Goal: Task Accomplishment & Management: Manage account settings

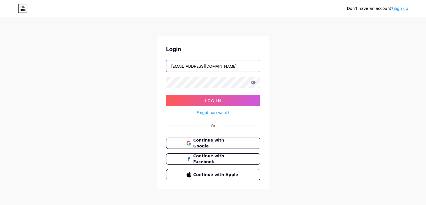
click at [206, 67] on input "jeongh351@gmail.com" at bounding box center [214, 65] width 94 height 11
drag, startPoint x: 191, startPoint y: 67, endPoint x: 154, endPoint y: 67, distance: 36.5
click at [154, 67] on div "Don't have an account? Sign up Login jeongh351@gmail.com Log In Forgot password…" at bounding box center [213, 103] width 426 height 207
type input "theunion0123@gmail.com"
click at [228, 139] on button "Continue with Google" at bounding box center [213, 142] width 96 height 11
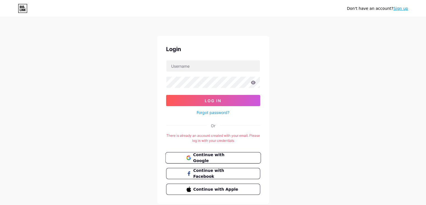
click at [209, 157] on span "Continue with Google" at bounding box center [216, 158] width 47 height 12
click at [218, 155] on span "Continue with Google" at bounding box center [216, 158] width 47 height 12
click at [201, 71] on input "text" at bounding box center [214, 65] width 94 height 11
type input "jeongh351@gmail.com"
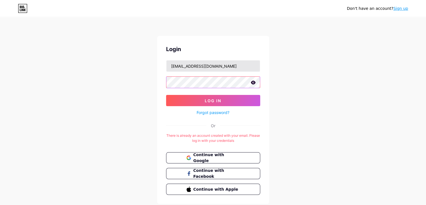
click at [166, 95] on button "Log In" at bounding box center [213, 100] width 94 height 11
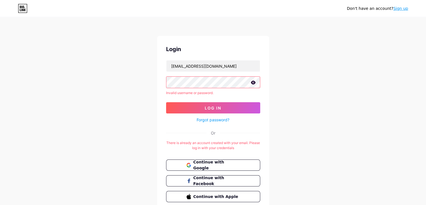
click at [142, 82] on div "Don't have an account? Sign up Login jeongh351@gmail.com Invalid username or pa…" at bounding box center [213, 114] width 426 height 229
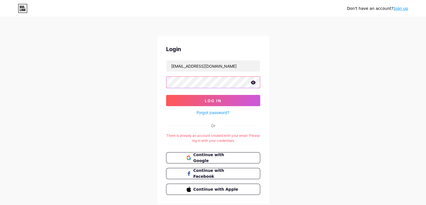
click at [166, 95] on button "Log In" at bounding box center [213, 100] width 94 height 11
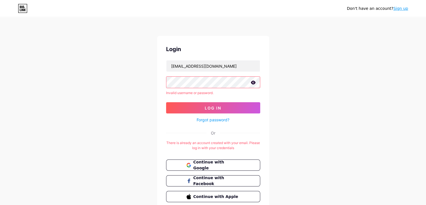
click at [160, 94] on div "Login jeongh351@gmail.com Invalid username or password. Log In Forgot password?…" at bounding box center [213, 123] width 112 height 175
click at [151, 84] on div "Don't have an account? Sign up Login jeongh351@gmail.com Invalid username or pa…" at bounding box center [213, 114] width 426 height 229
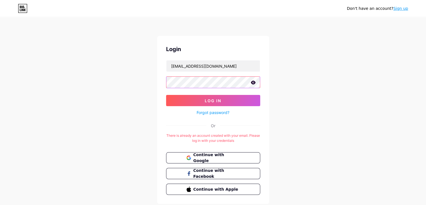
click at [166, 95] on button "Log In" at bounding box center [213, 100] width 94 height 11
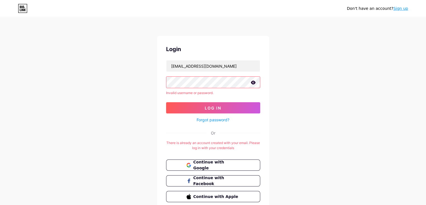
click at [251, 83] on icon at bounding box center [253, 82] width 5 height 4
click at [136, 82] on div "Don't have an account? Sign up Login jeongh351@gmail.com Invalid username or pa…" at bounding box center [213, 114] width 426 height 229
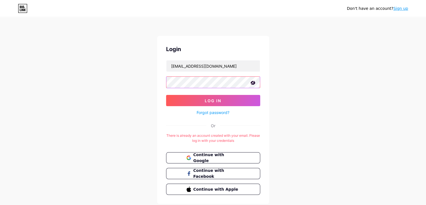
click at [166, 95] on button "Log In" at bounding box center [213, 100] width 94 height 11
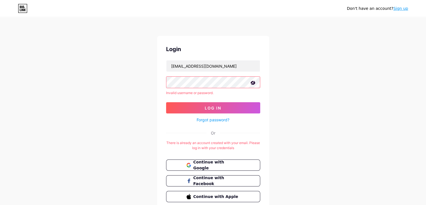
click at [140, 83] on div "Don't have an account? Sign up Login jeongh351@gmail.com Invalid username or pa…" at bounding box center [213, 114] width 426 height 229
click at [198, 119] on link "Forgot password?" at bounding box center [213, 120] width 33 height 6
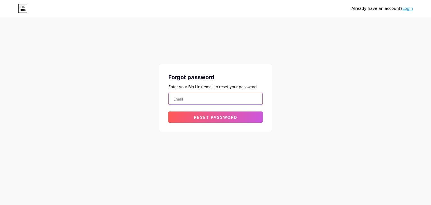
click at [181, 102] on input "email" at bounding box center [216, 98] width 94 height 11
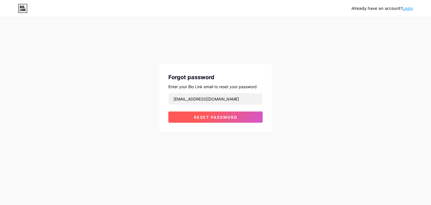
click at [187, 121] on button "Reset password" at bounding box center [215, 116] width 94 height 11
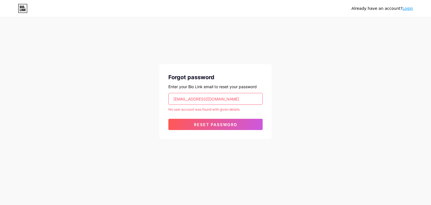
drag, startPoint x: 223, startPoint y: 100, endPoint x: 112, endPoint y: 99, distance: 110.5
click at [112, 99] on div "Already have an account? Login Forgot password Enter your Bio Link email to res…" at bounding box center [215, 78] width 431 height 157
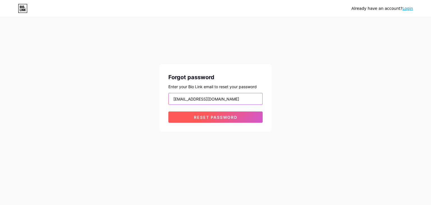
type input "theunion0123@gmail.com"
click at [214, 121] on button "Reset password" at bounding box center [215, 116] width 94 height 11
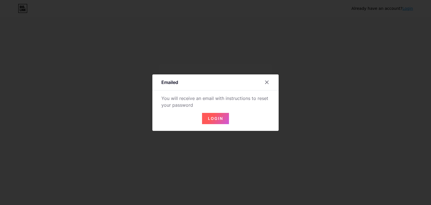
click at [214, 119] on span "Login" at bounding box center [215, 118] width 15 height 5
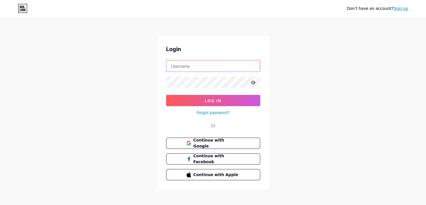
click at [206, 69] on input "text" at bounding box center [214, 65] width 94 height 11
type input "[EMAIL_ADDRESS][DOMAIN_NAME]"
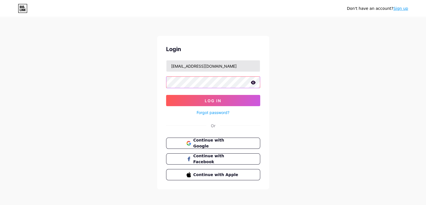
click at [166, 95] on button "Log In" at bounding box center [213, 100] width 94 height 11
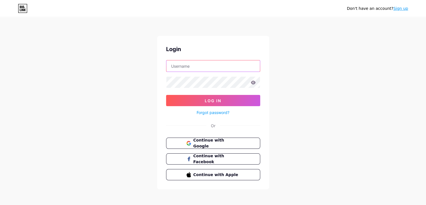
click at [200, 66] on input "text" at bounding box center [214, 65] width 94 height 11
type input "[EMAIL_ADDRESS][DOMAIN_NAME]"
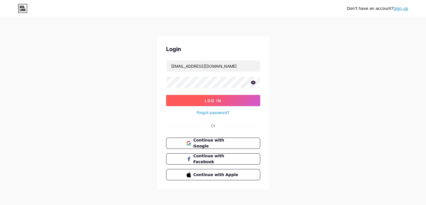
click at [181, 102] on button "Log In" at bounding box center [213, 100] width 94 height 11
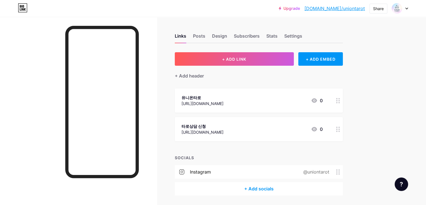
click at [224, 131] on div "[URL][DOMAIN_NAME]" at bounding box center [203, 132] width 42 height 6
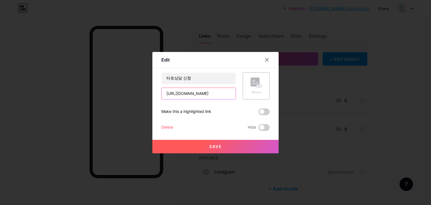
drag, startPoint x: 229, startPoint y: 93, endPoint x: 133, endPoint y: 93, distance: 95.3
click at [133, 93] on div "Edit Content YouTube Play YouTube video without leaving your page. ADD Vimeo Pl…" at bounding box center [215, 102] width 431 height 205
click at [264, 58] on div at bounding box center [267, 60] width 10 height 10
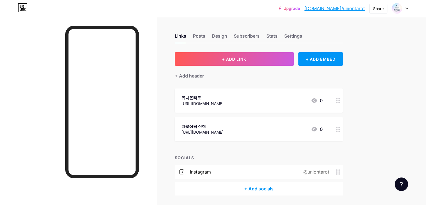
click at [224, 129] on div "[URL][DOMAIN_NAME]" at bounding box center [203, 132] width 42 height 6
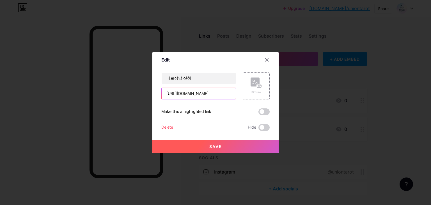
click at [220, 96] on input "[URL][DOMAIN_NAME]" at bounding box center [199, 93] width 74 height 11
drag, startPoint x: 223, startPoint y: 94, endPoint x: 135, endPoint y: 90, distance: 88.4
click at [135, 90] on div "Edit Content YouTube Play YouTube video without leaving your page. ADD Vimeo Pl…" at bounding box center [215, 102] width 431 height 205
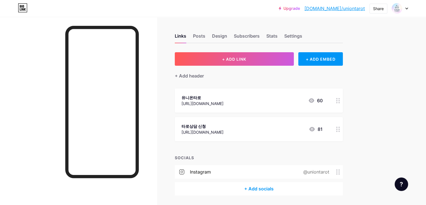
click at [296, 129] on div "타로상담 신청 [URL][DOMAIN_NAME] 81" at bounding box center [252, 129] width 141 height 13
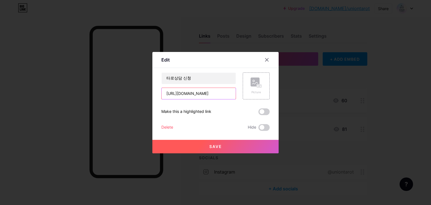
click at [220, 94] on input "[URL][DOMAIN_NAME]" at bounding box center [199, 93] width 74 height 11
click at [228, 96] on input "[URL][DOMAIN_NAME]" at bounding box center [199, 93] width 74 height 11
drag, startPoint x: 229, startPoint y: 96, endPoint x: 144, endPoint y: 97, distance: 84.7
click at [144, 97] on div "Edit Content YouTube Play YouTube video without leaving your page. ADD Vimeo Pl…" at bounding box center [215, 102] width 431 height 205
paste input "[URL][DOMAIN_NAME]"
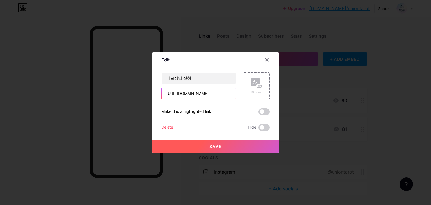
scroll to position [0, 11]
type input "[URL][DOMAIN_NAME]"
click at [217, 143] on button "Save" at bounding box center [215, 146] width 126 height 13
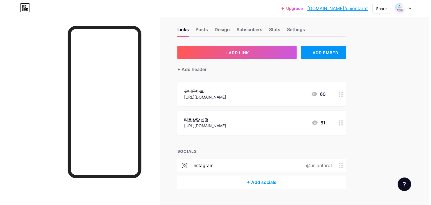
scroll to position [0, 0]
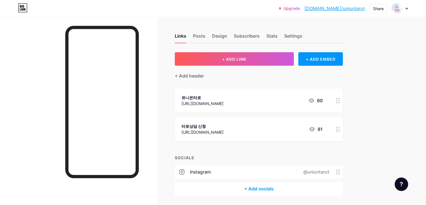
click at [224, 130] on div "https://forms.gle/qMLaWYzeoDDuXzyW6" at bounding box center [203, 132] width 42 height 6
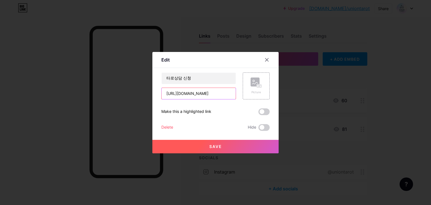
click at [222, 94] on input "https://forms.gle/qMLaWYzeoDDuXzyW6" at bounding box center [199, 93] width 74 height 11
drag, startPoint x: 165, startPoint y: 94, endPoint x: 300, endPoint y: 94, distance: 134.6
click at [300, 94] on div "Edit Content YouTube Play YouTube video without leaving your page. ADD Vimeo Pl…" at bounding box center [215, 102] width 431 height 205
click at [227, 91] on input "https://forms.gle/qMLaWYzeoDDuXzyW6" at bounding box center [199, 93] width 74 height 11
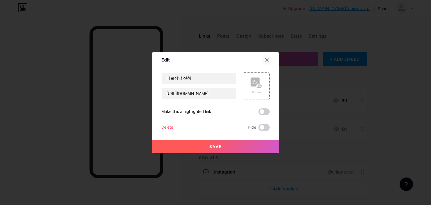
click at [263, 61] on div at bounding box center [267, 60] width 10 height 10
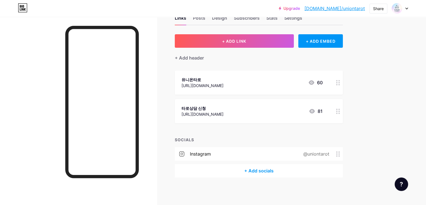
scroll to position [0, 0]
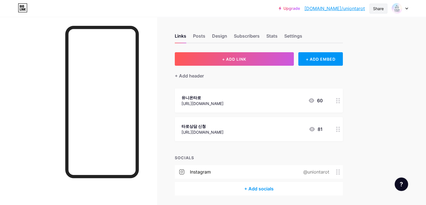
click at [371, 10] on div "Share" at bounding box center [379, 9] width 18 height 10
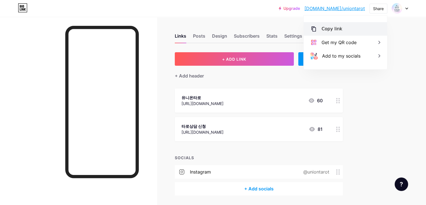
click at [335, 30] on div "Copy link" at bounding box center [332, 29] width 21 height 7
